Goal: Task Accomplishment & Management: Use online tool/utility

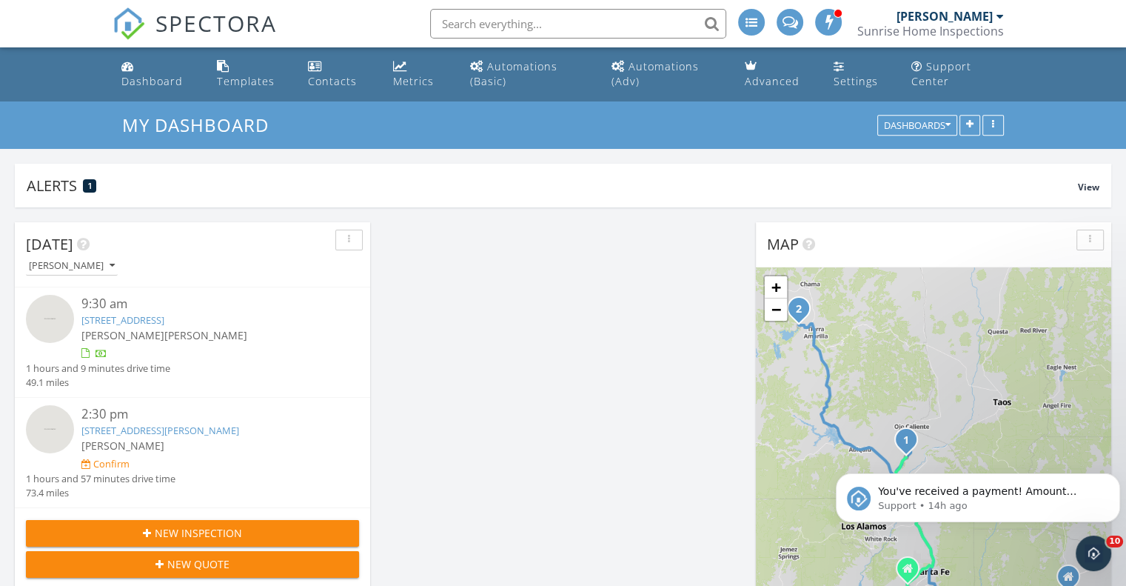
click at [164, 321] on link "[STREET_ADDRESS]" at bounding box center [122, 319] width 83 height 13
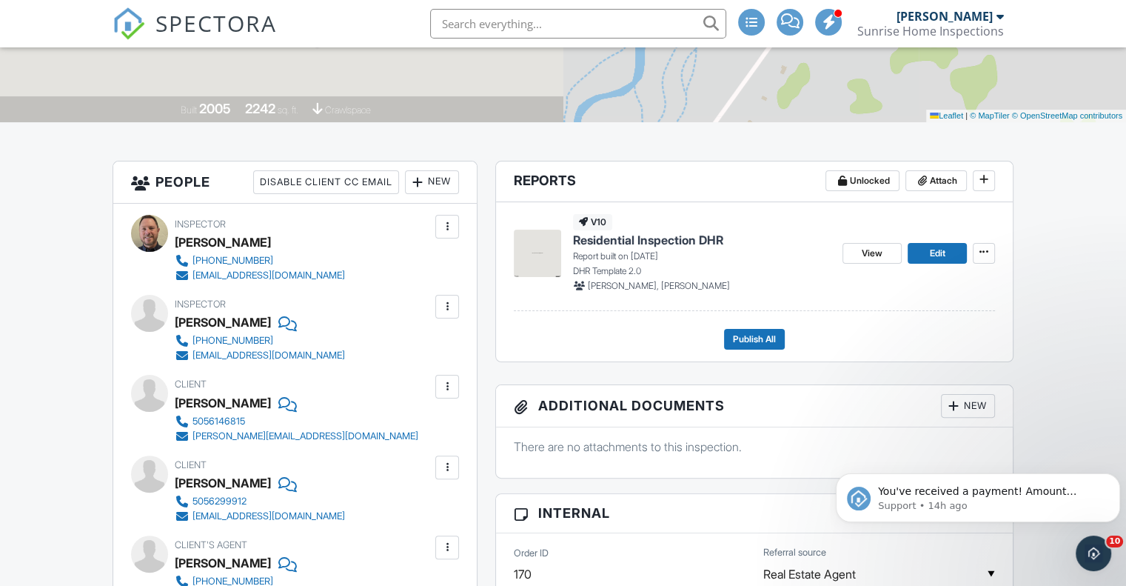
scroll to position [301, 0]
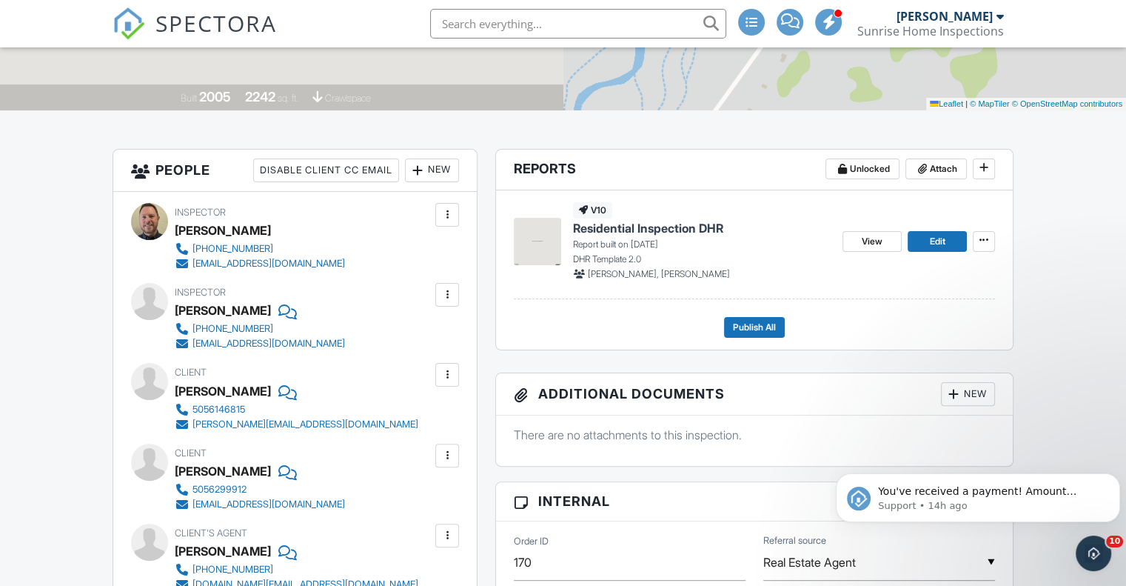
click at [694, 224] on span "Residential Inspection DHR" at bounding box center [648, 228] width 150 height 16
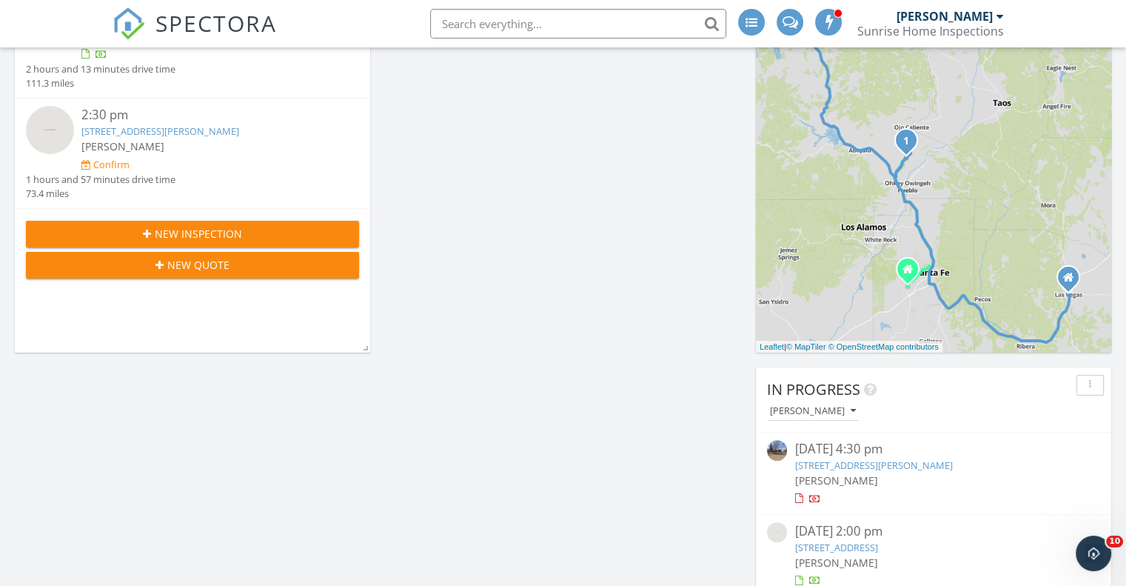
scroll to position [496, 0]
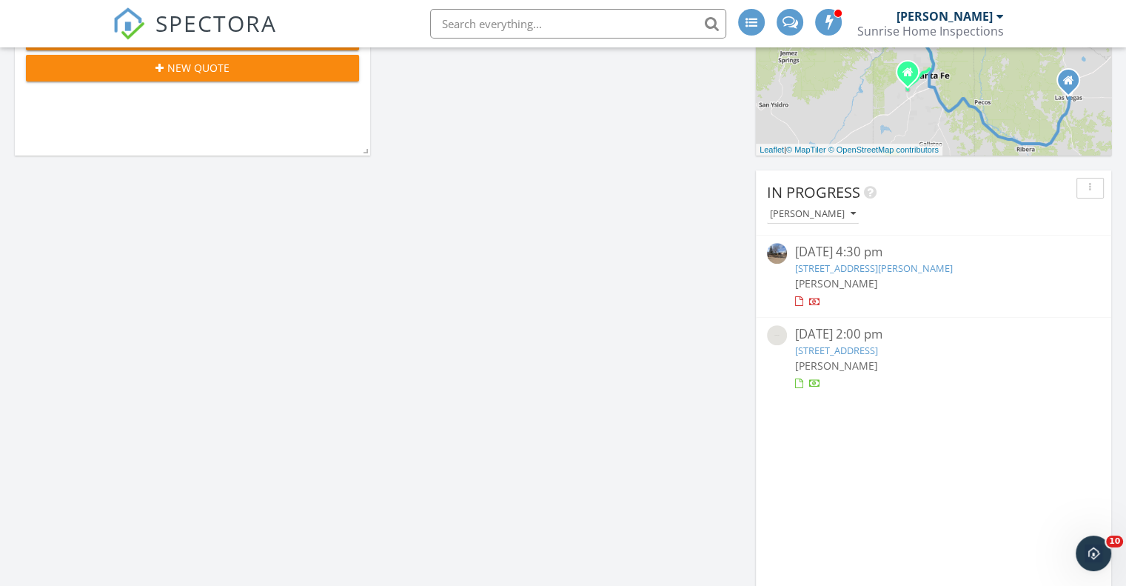
click at [878, 347] on link "52 E Forest Dr, Rociada, NM 87742" at bounding box center [836, 350] width 83 height 13
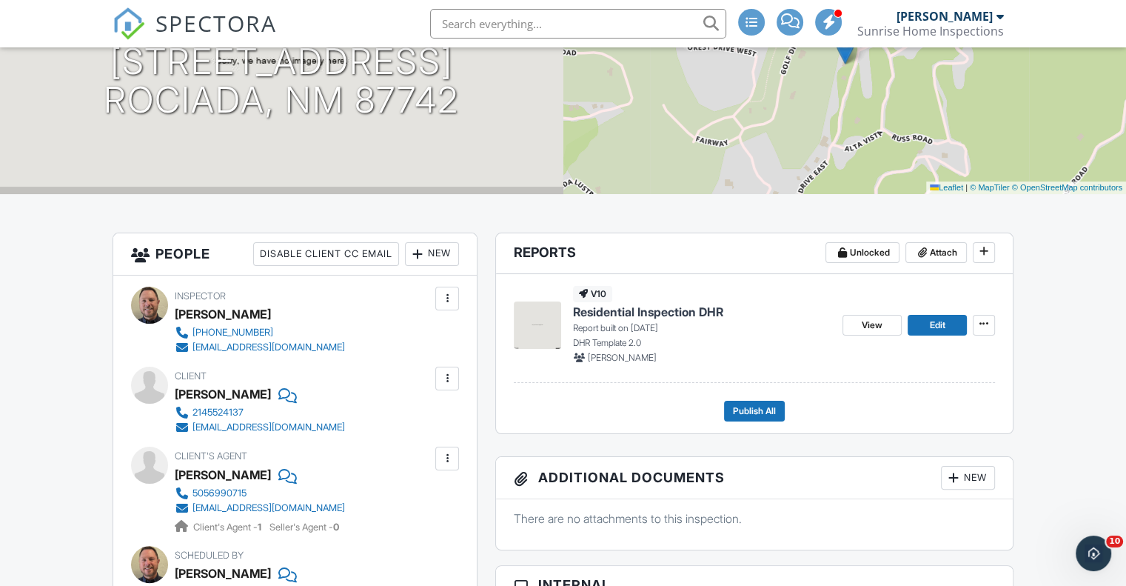
scroll to position [286, 0]
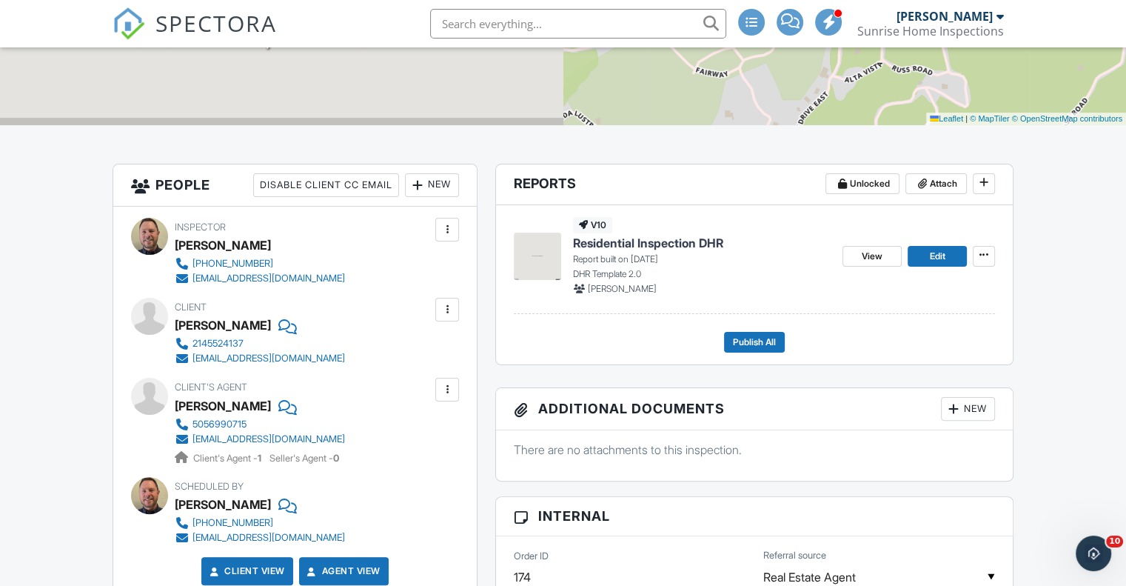
click at [699, 240] on span "Residential Inspection DHR" at bounding box center [648, 243] width 150 height 16
